Goal: Task Accomplishment & Management: Use online tool/utility

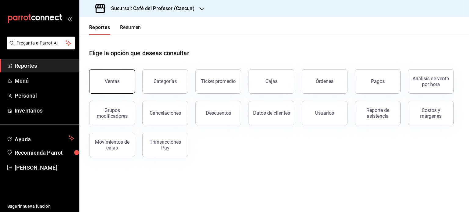
click at [97, 83] on button "Ventas" at bounding box center [112, 81] width 46 height 24
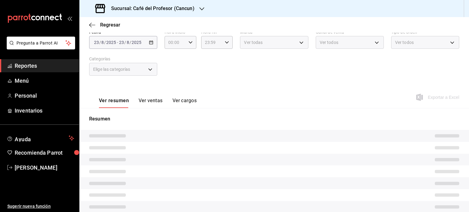
scroll to position [34, 0]
click at [276, 105] on div "Ver resumen Ver ventas Ver cargos Exportar a Excel" at bounding box center [273, 94] width 389 height 25
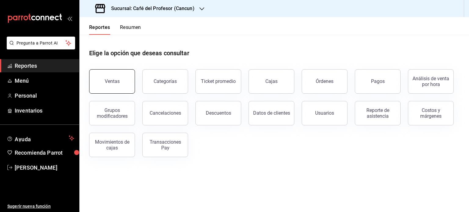
click at [109, 78] on button "Ventas" at bounding box center [112, 81] width 46 height 24
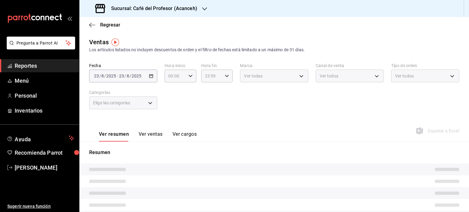
click at [204, 10] on icon "button" at bounding box center [204, 8] width 5 height 5
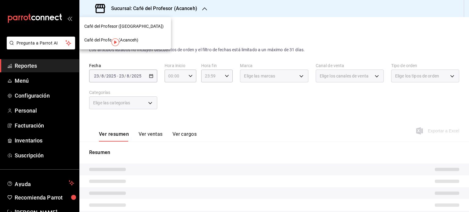
click at [138, 28] on div "Café del Profesor (Cancun)" at bounding box center [125, 26] width 82 height 6
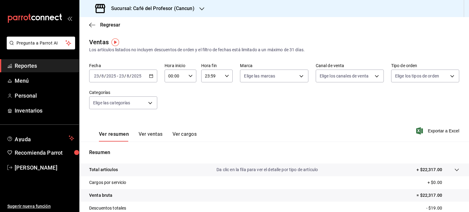
click at [203, 9] on div "Sucursal: Café del Profesor (Cancun)" at bounding box center [145, 8] width 122 height 17
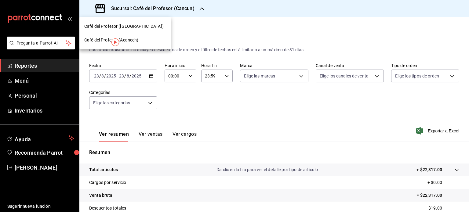
click at [125, 40] on span "Café del Profesor (Acanceh)" at bounding box center [111, 40] width 54 height 6
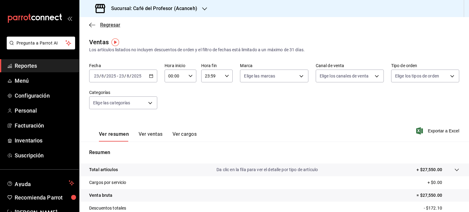
click at [89, 25] on icon "button" at bounding box center [92, 24] width 6 height 5
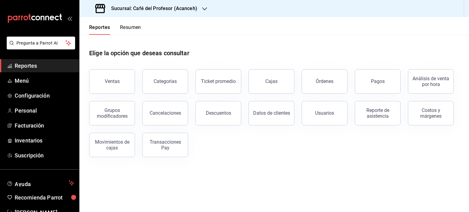
click at [131, 27] on button "Resumen" at bounding box center [130, 29] width 21 height 10
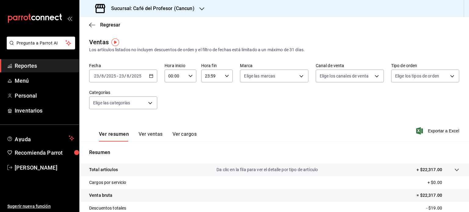
click at [200, 11] on icon "button" at bounding box center [201, 8] width 5 height 5
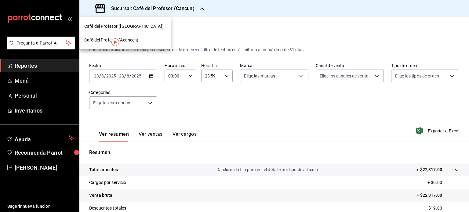
click at [134, 41] on span "Café del Profesor (Acanceh)" at bounding box center [111, 40] width 54 height 6
